Goal: Information Seeking & Learning: Learn about a topic

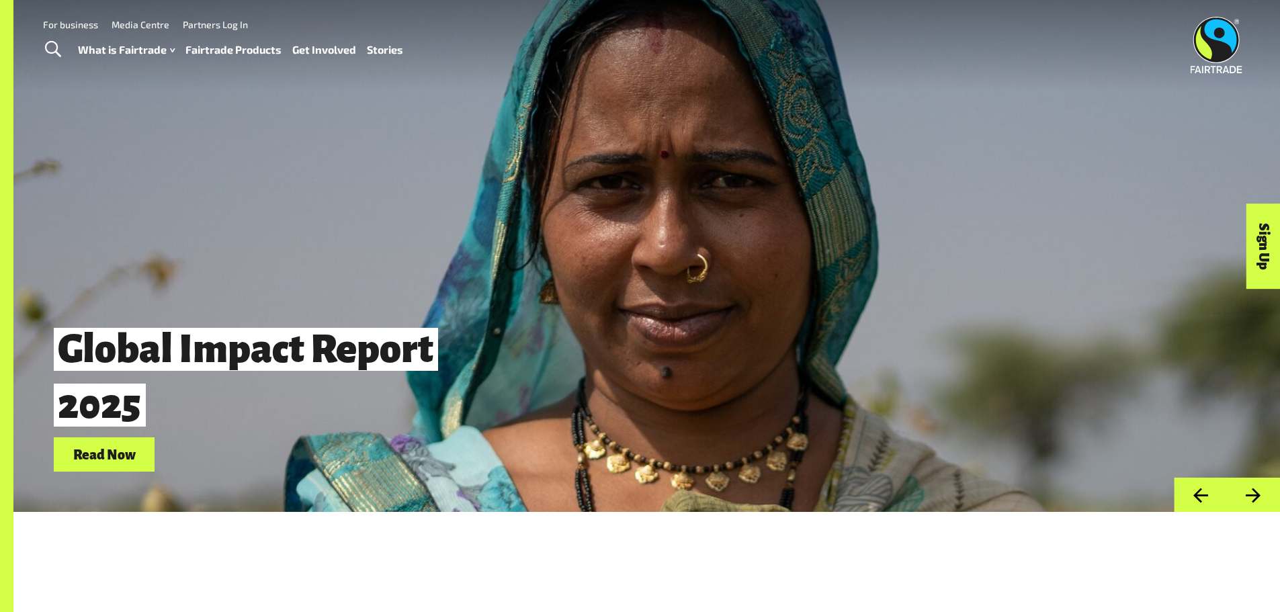
click at [231, 54] on link "Fairtrade Products" at bounding box center [233, 49] width 96 height 19
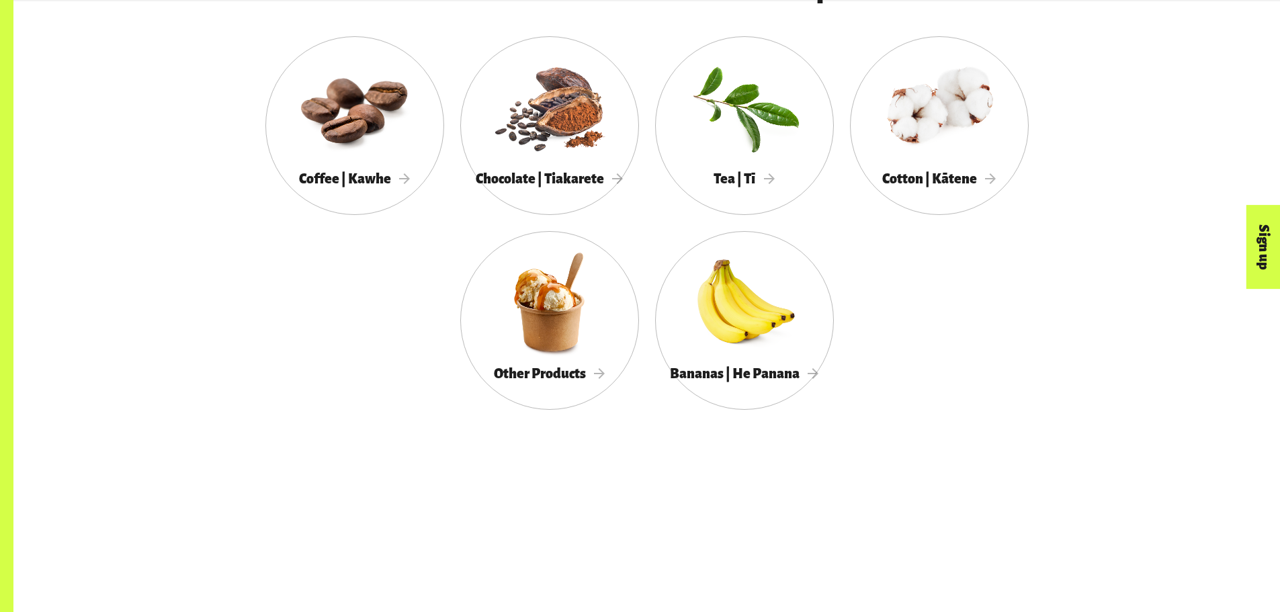
scroll to position [941, 0]
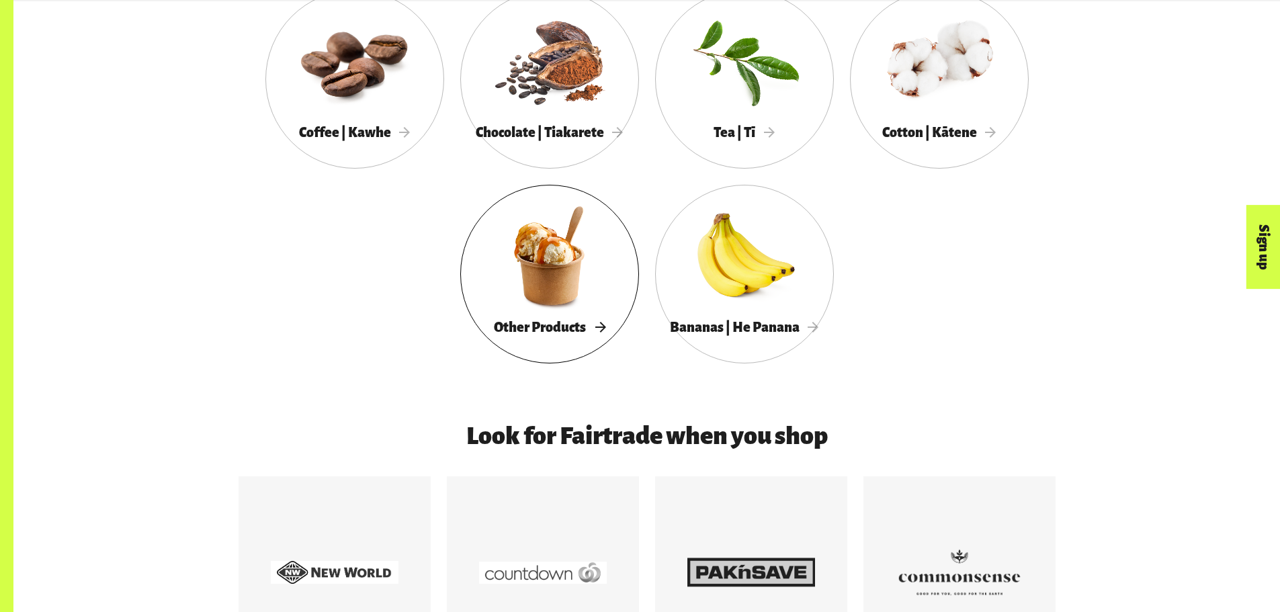
click at [550, 268] on div at bounding box center [549, 256] width 179 height 116
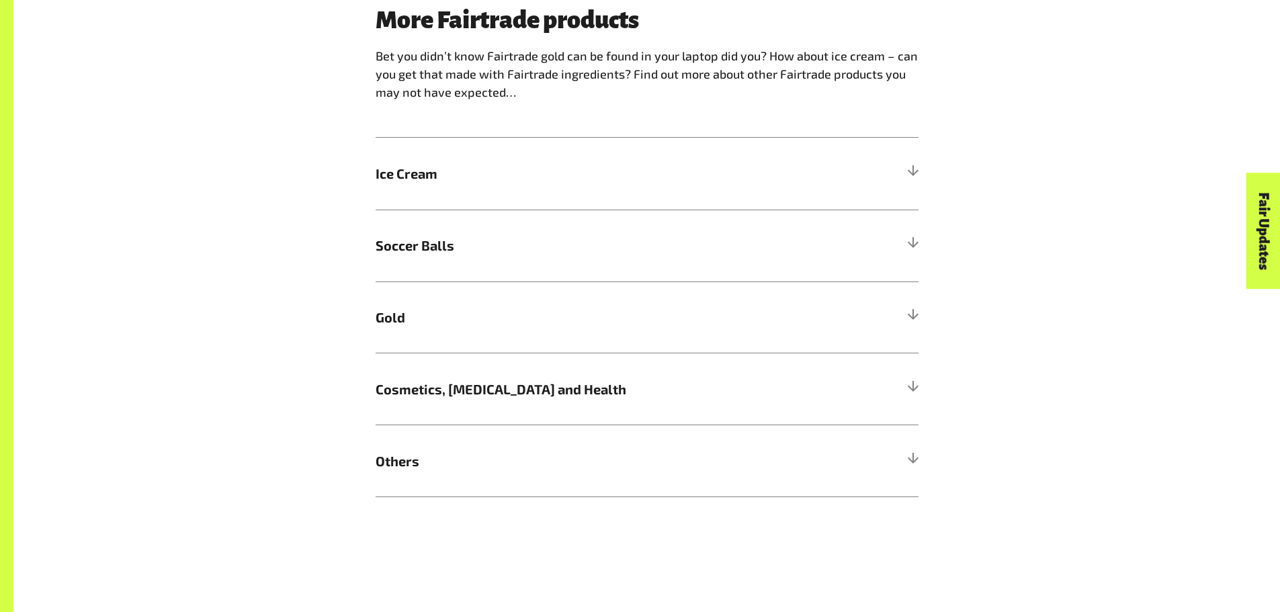
scroll to position [1209, 0]
click at [845, 463] on h5 "Others" at bounding box center [647, 460] width 543 height 72
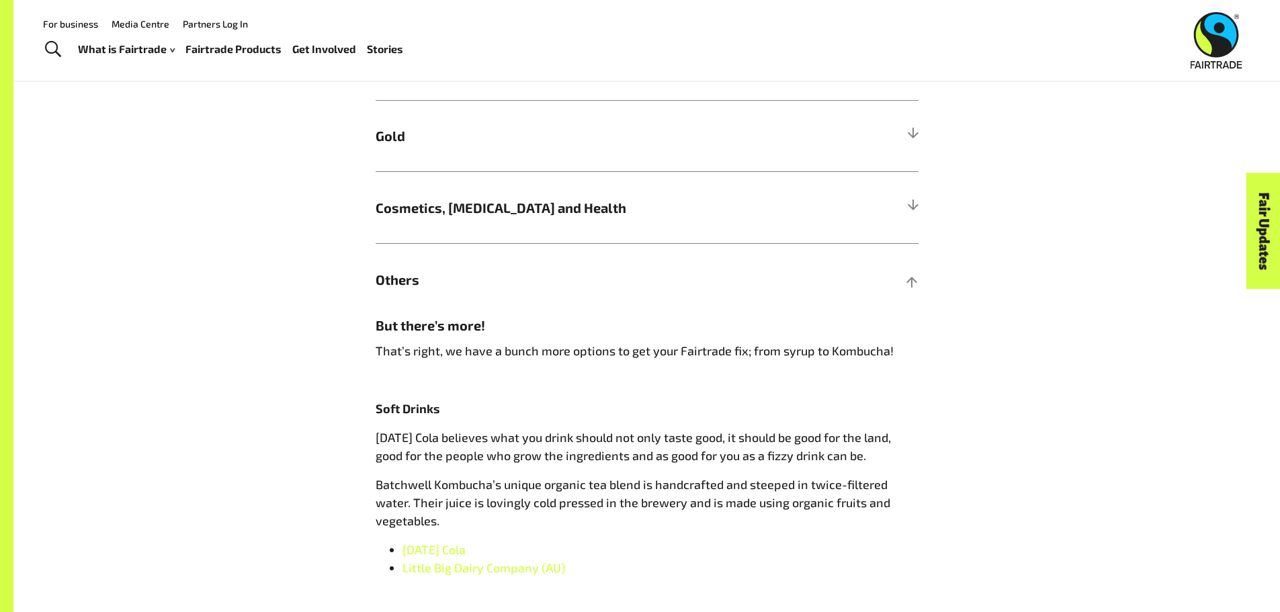
scroll to position [1344, 0]
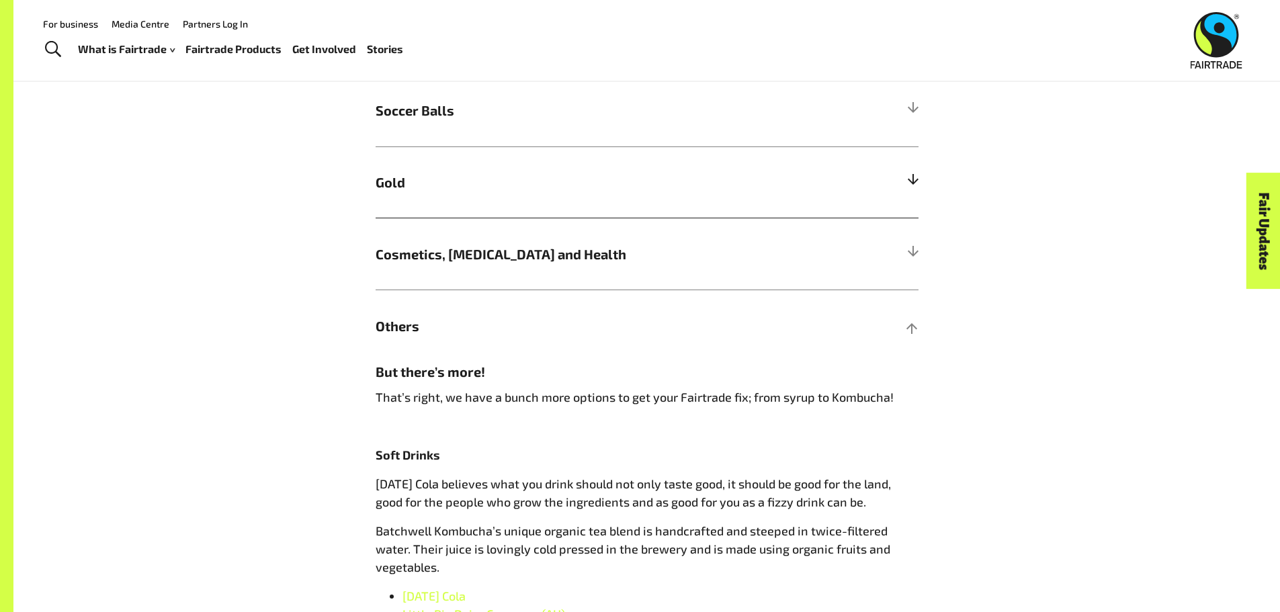
click at [880, 195] on h5 "Gold" at bounding box center [647, 182] width 543 height 72
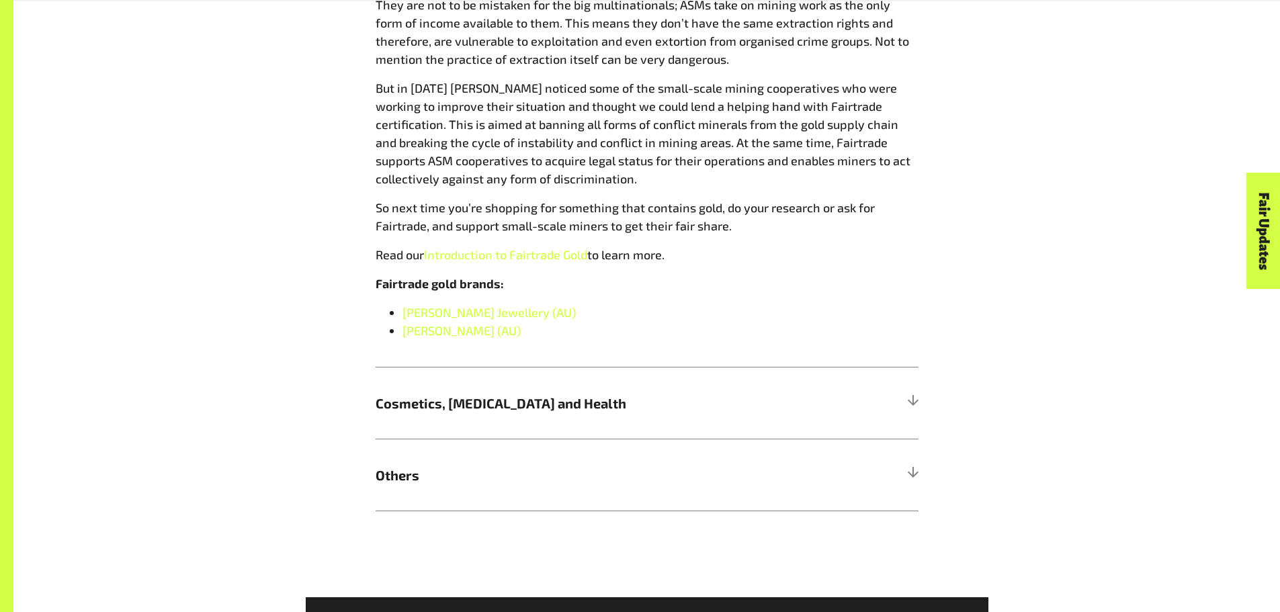
scroll to position [1680, 0]
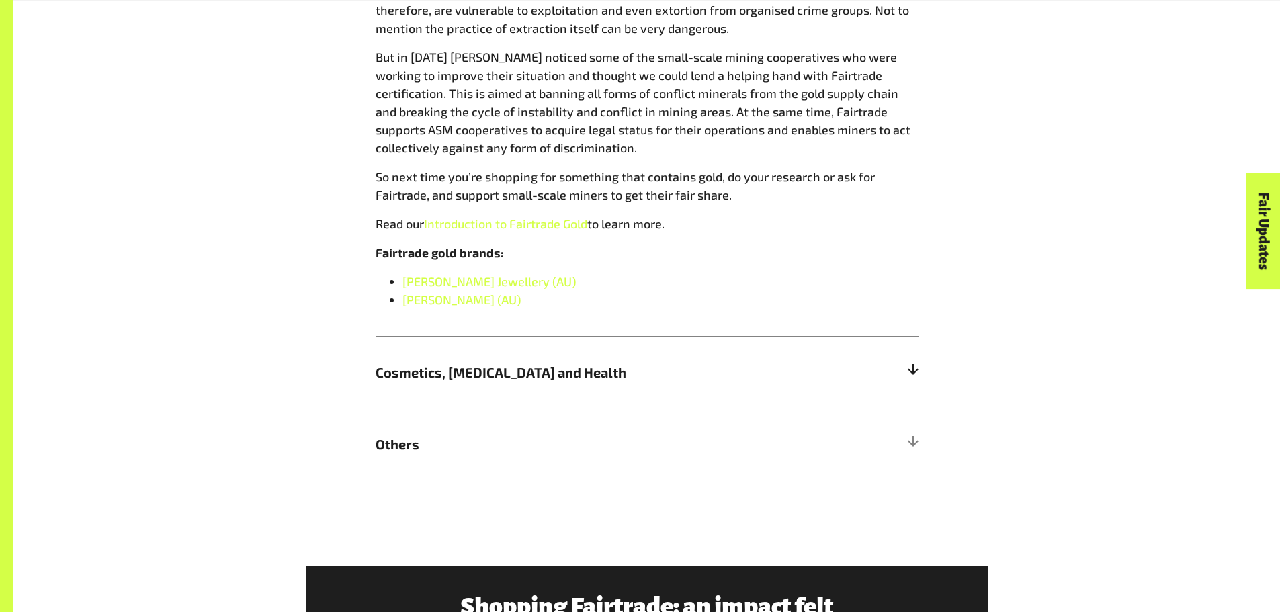
click at [903, 384] on h5 "Cosmetics, [MEDICAL_DATA] and Health" at bounding box center [647, 372] width 543 height 72
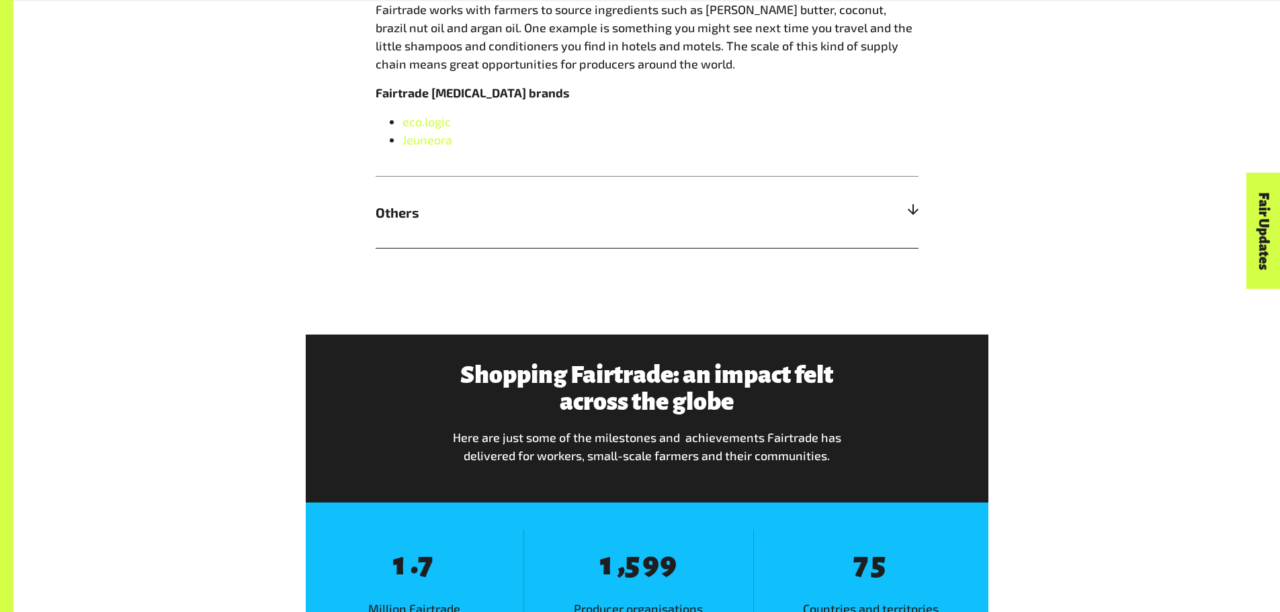
click at [900, 220] on h5 "Others" at bounding box center [647, 212] width 543 height 72
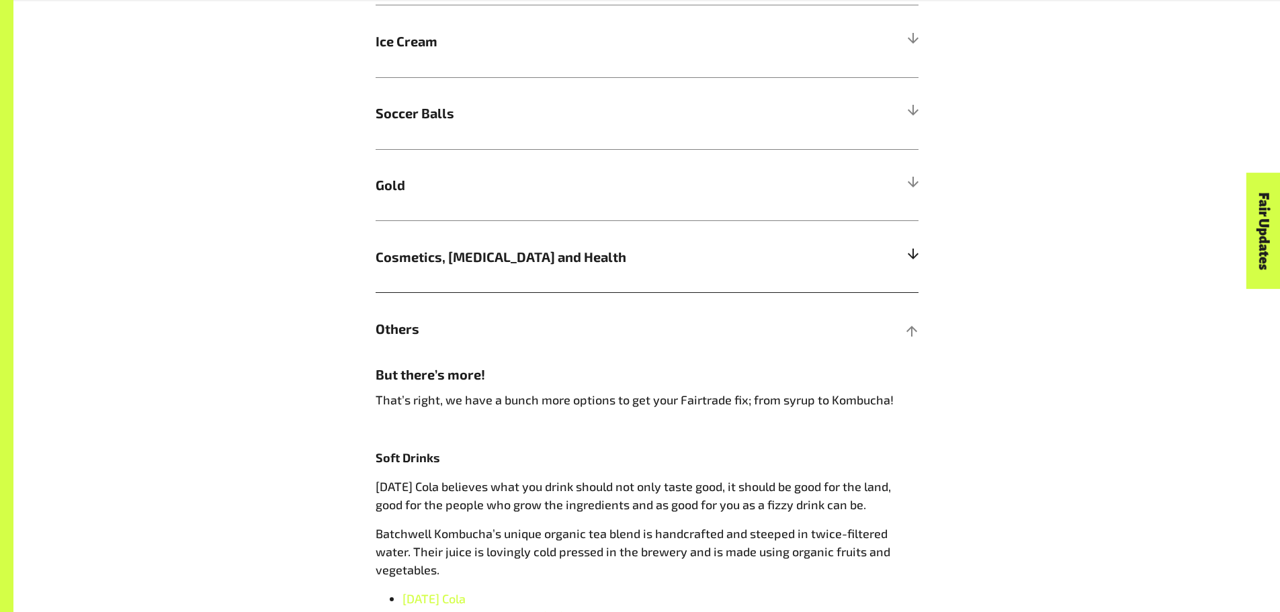
scroll to position [1344, 0]
